Goal: Task Accomplishment & Management: Use online tool/utility

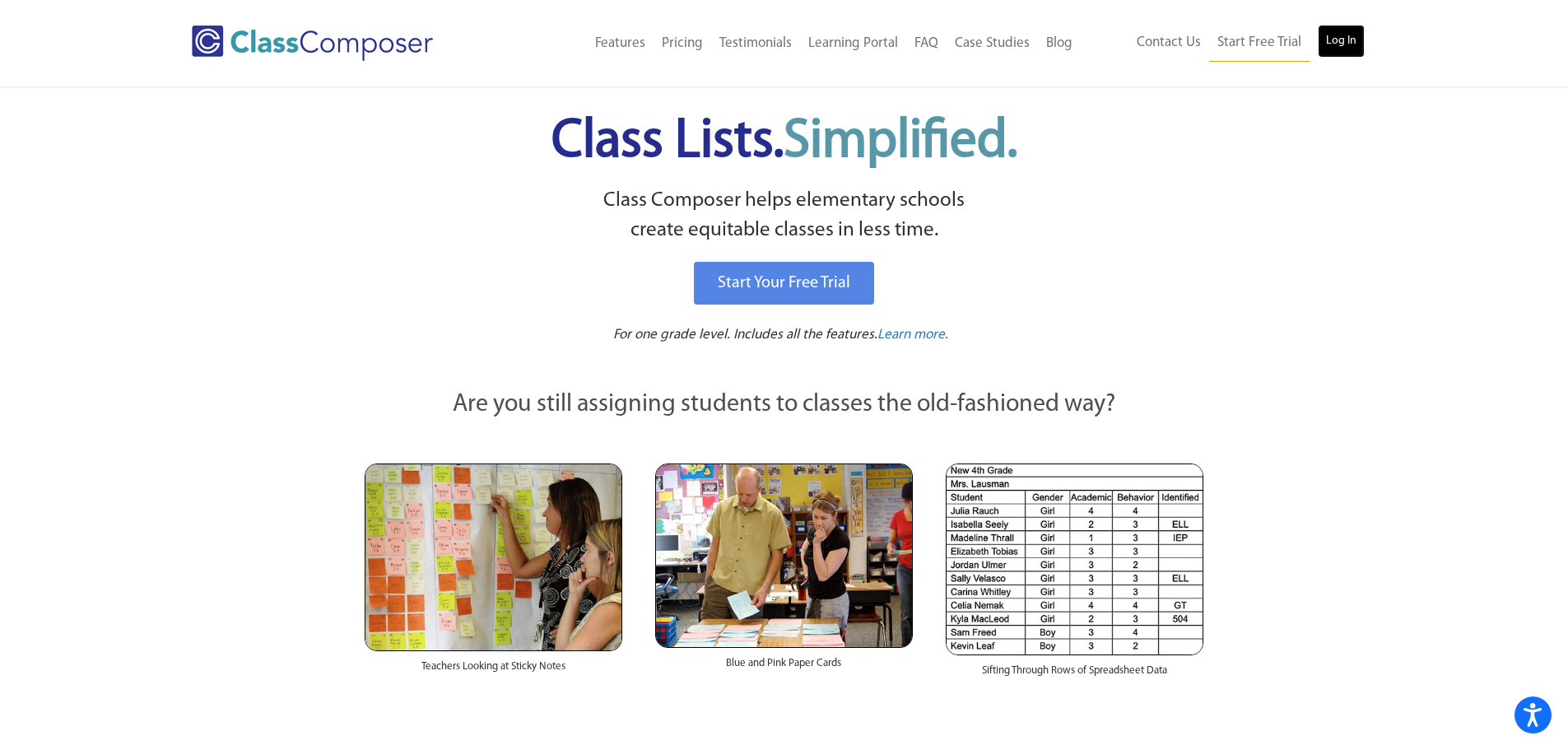
click at [1343, 32] on link "Log In" at bounding box center [1340, 41] width 47 height 33
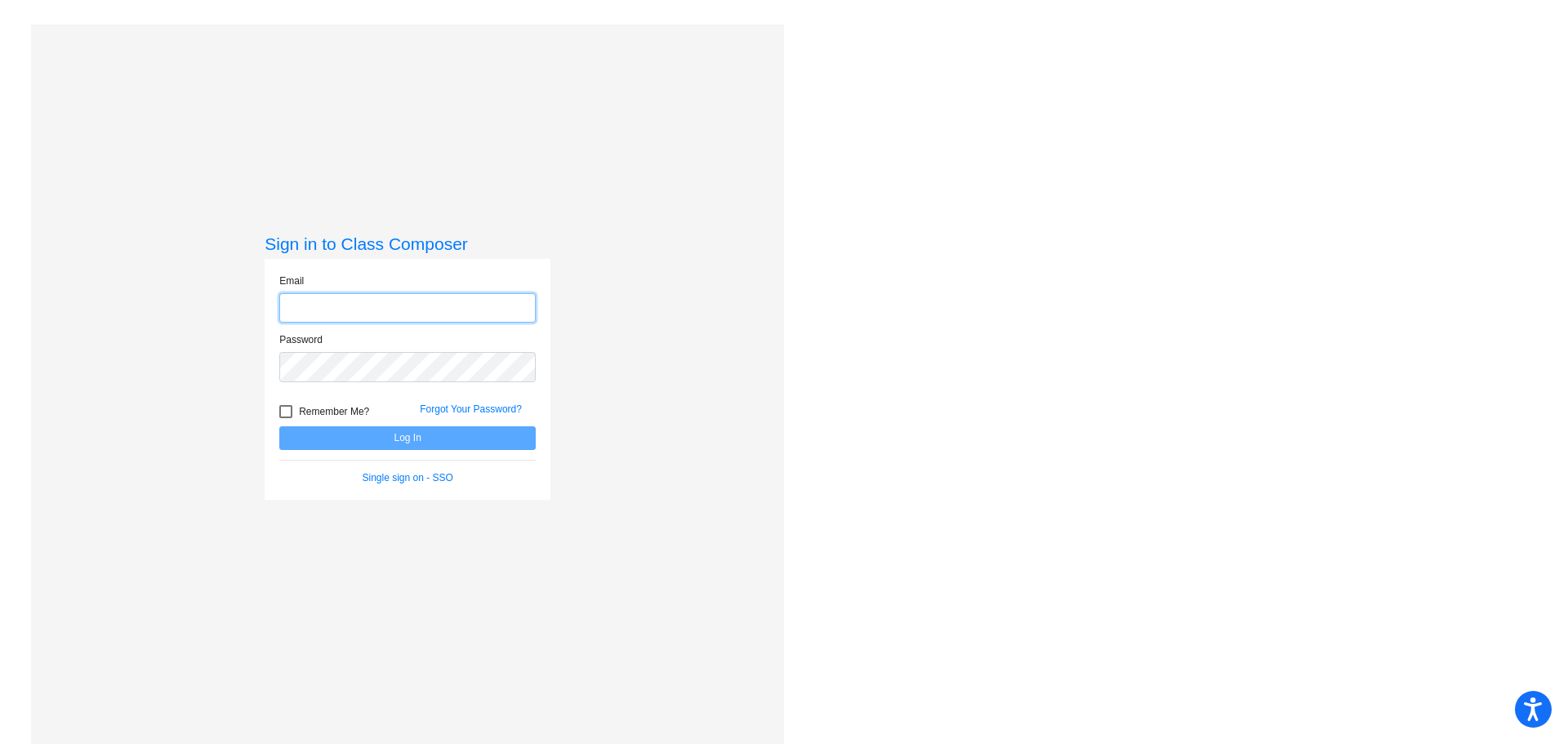
type input "tara.corson@irsd.k12.de.us"
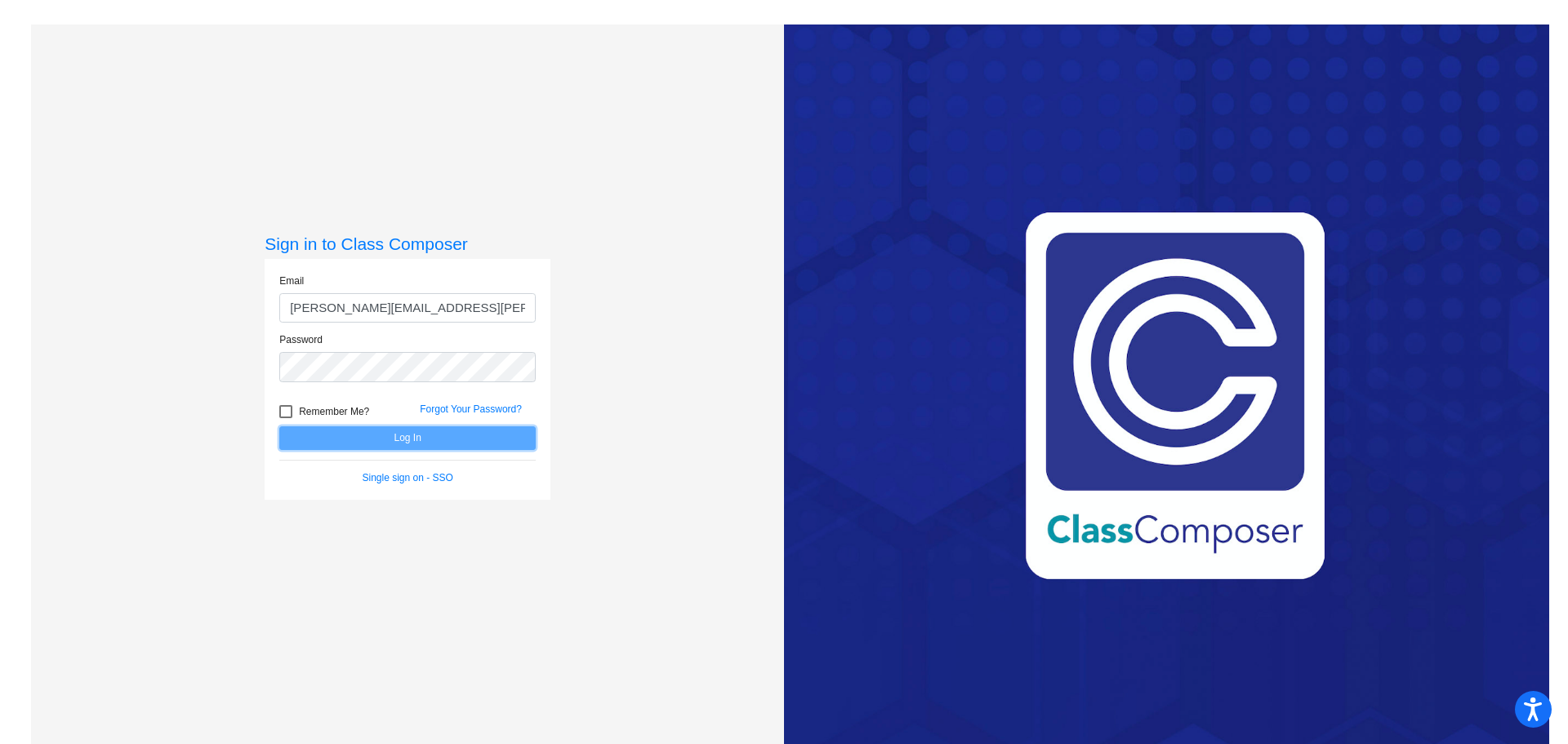
click at [390, 435] on button "Log In" at bounding box center [407, 438] width 257 height 24
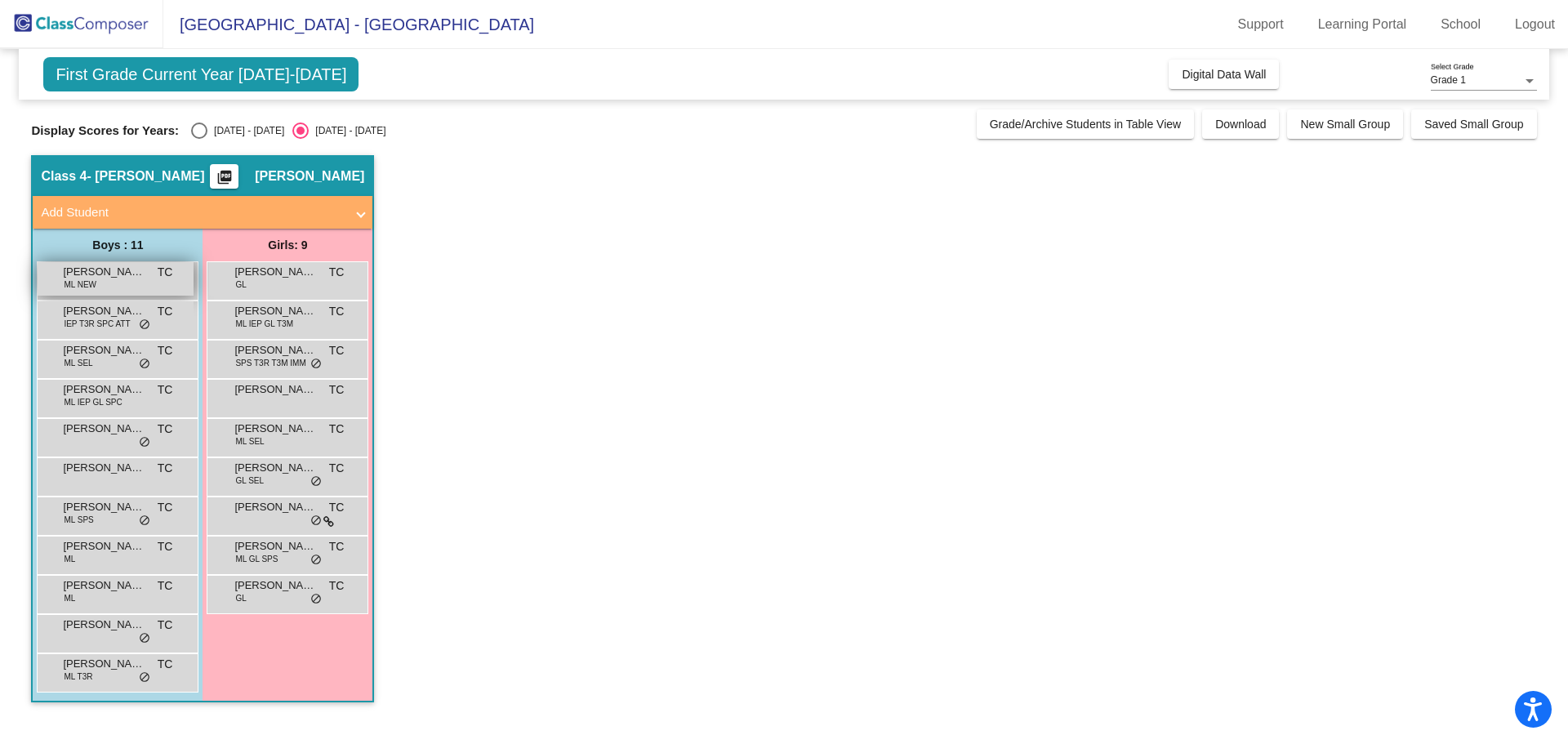
click at [135, 275] on span "Abraham Choudhary" at bounding box center [104, 271] width 81 height 16
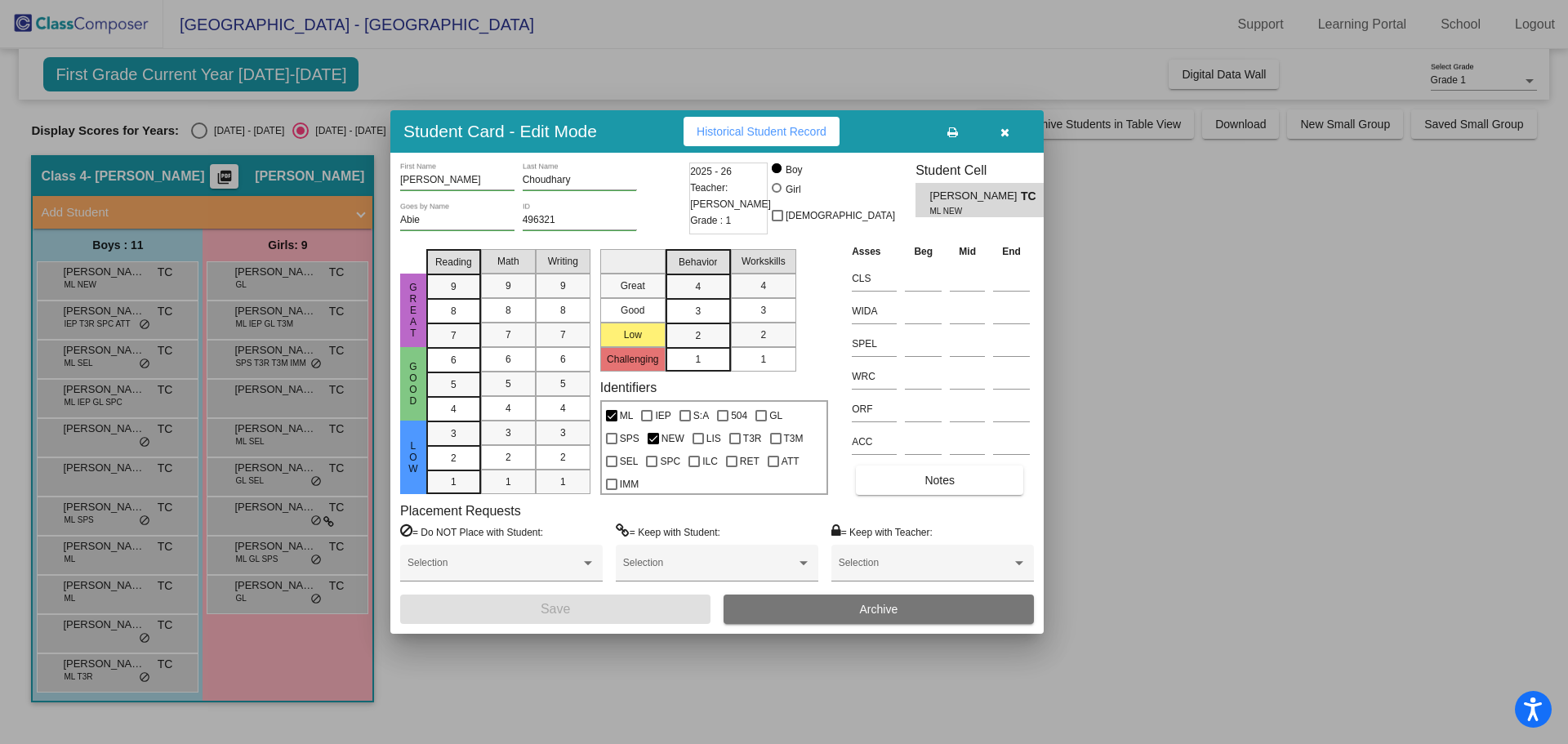
click at [786, 127] on span "Historical Student Record" at bounding box center [761, 131] width 130 height 13
click at [947, 135] on icon at bounding box center [952, 132] width 10 height 11
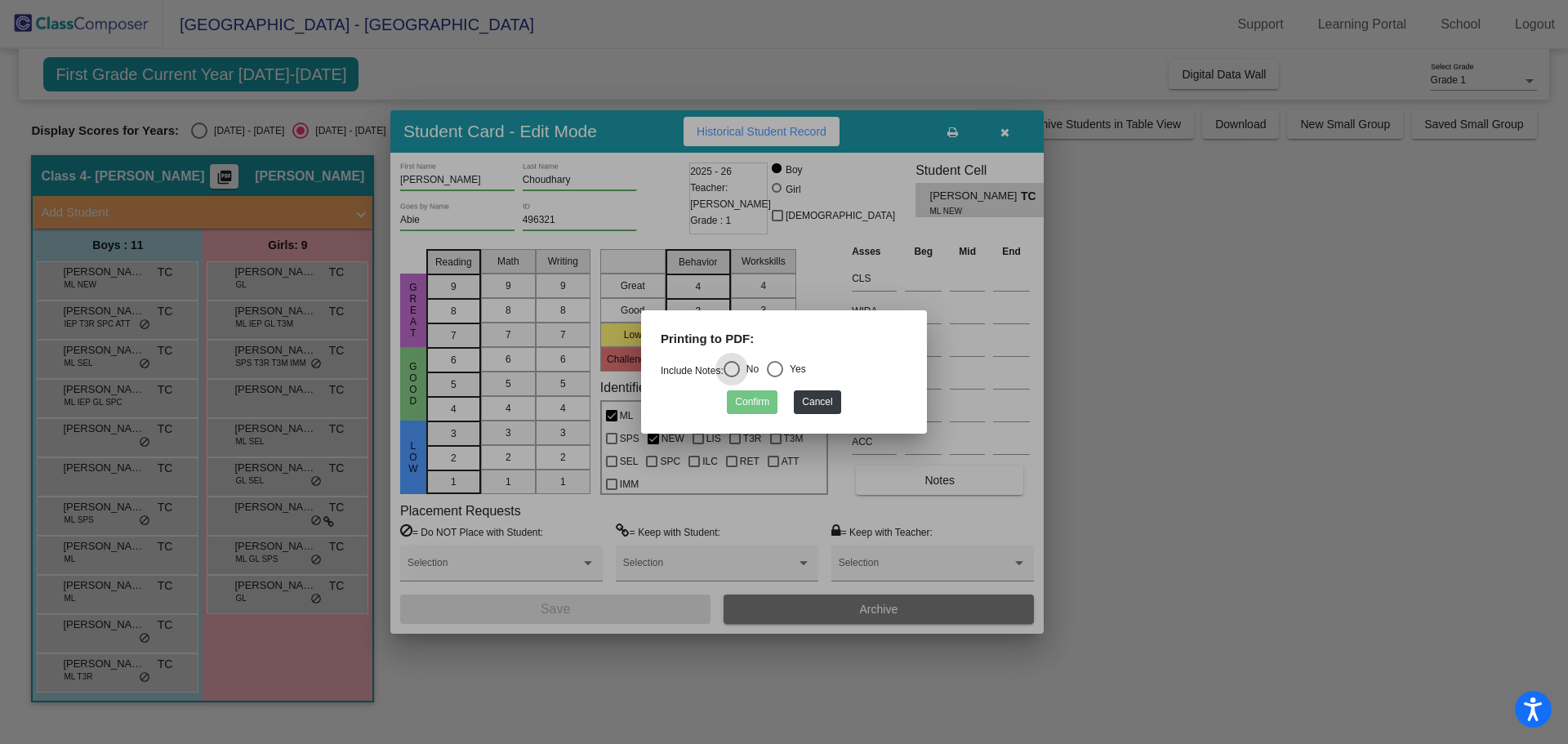
click at [783, 365] on div "Select an option" at bounding box center [774, 369] width 16 height 16
click at [775, 377] on input "Yes" at bounding box center [774, 377] width 1 height 1
radio input "true"
drag, startPoint x: 759, startPoint y: 401, endPoint x: 769, endPoint y: 401, distance: 10.0
click at [759, 401] on button "Confirm" at bounding box center [752, 402] width 50 height 24
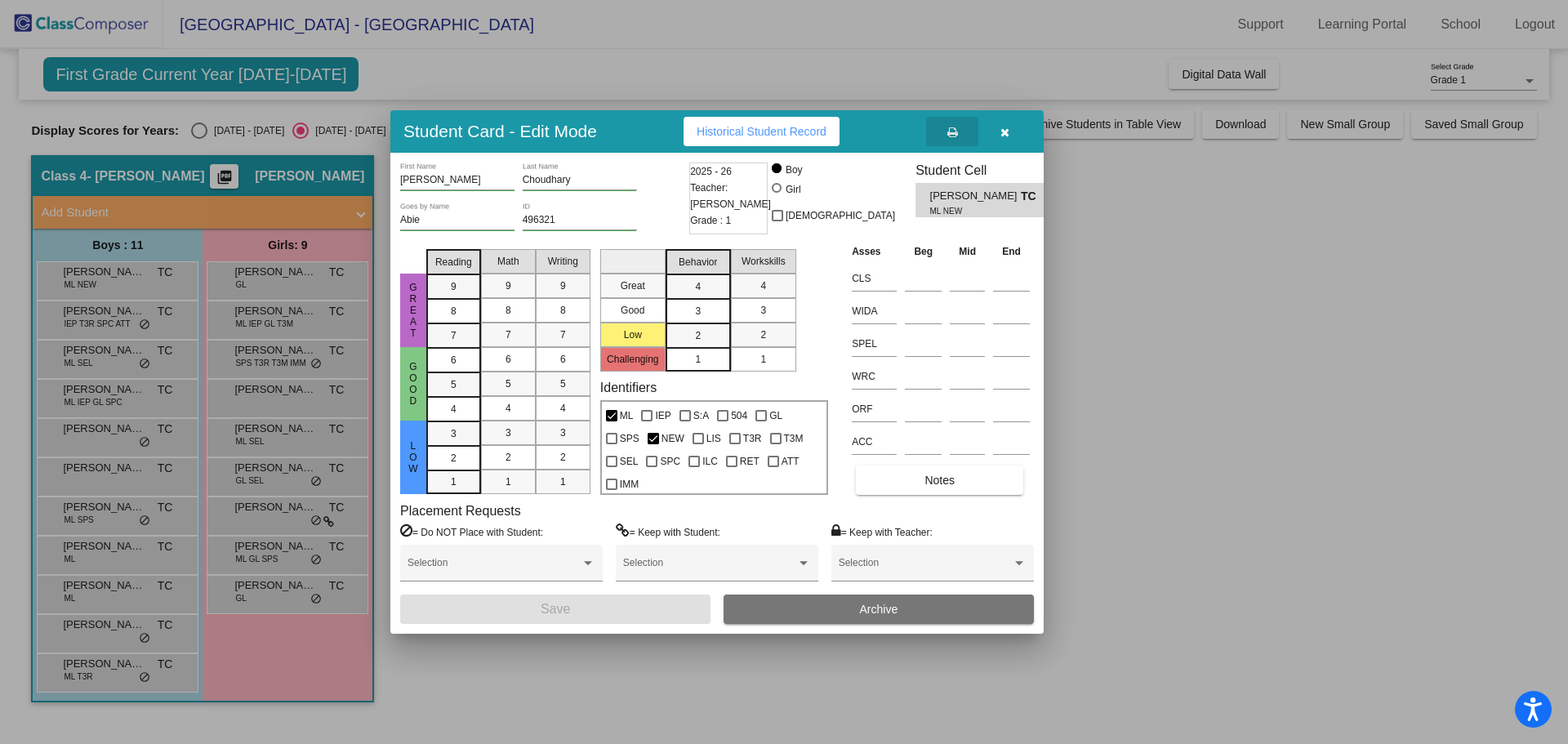
click at [744, 132] on span "Historical Student Record" at bounding box center [761, 131] width 130 height 13
